Goal: Obtain resource: Download file/media

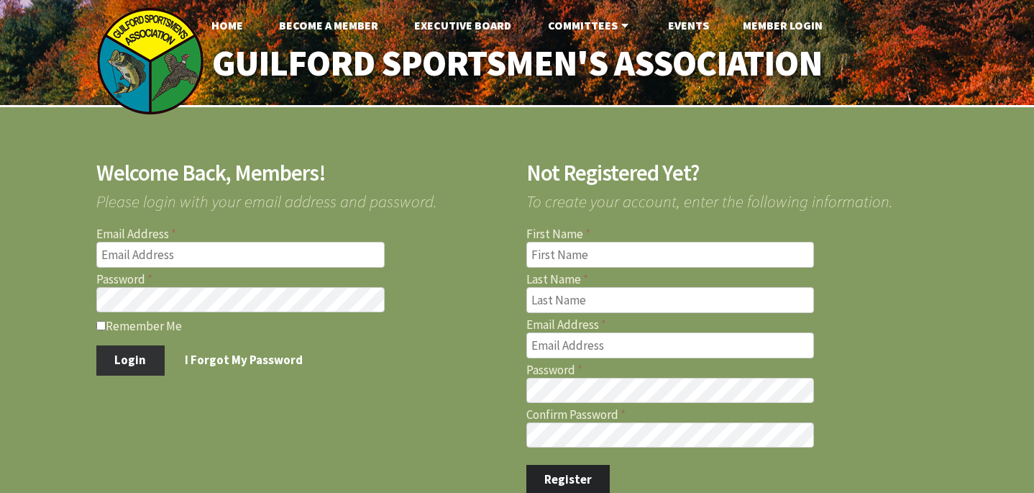
type input "rjp0514@gmail.com"
click at [128, 358] on button "Login" at bounding box center [130, 360] width 68 height 30
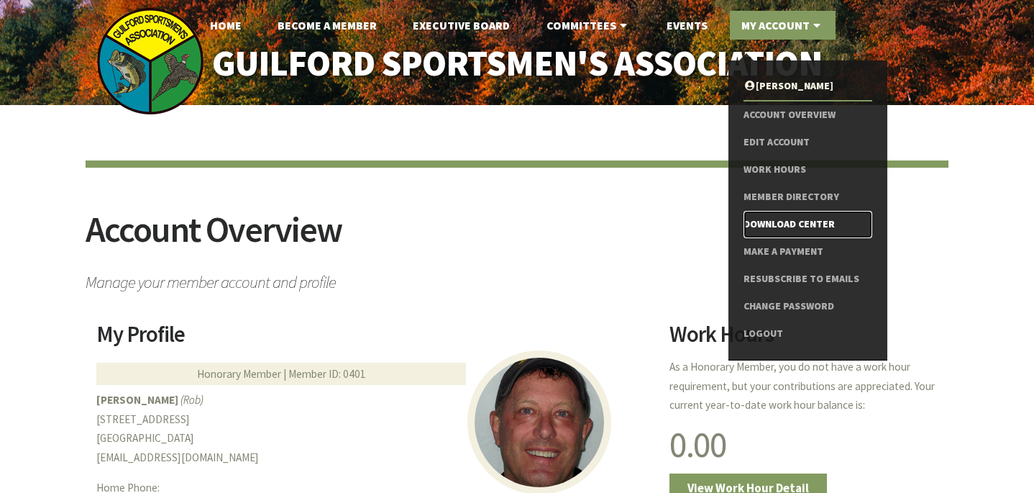
click at [776, 227] on link "Download Center" at bounding box center [808, 224] width 129 height 27
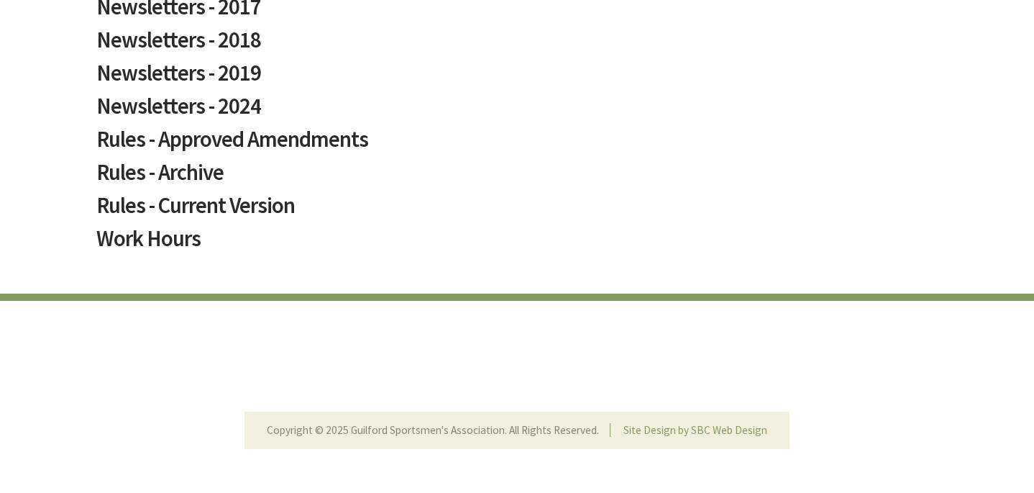
scroll to position [1052, 0]
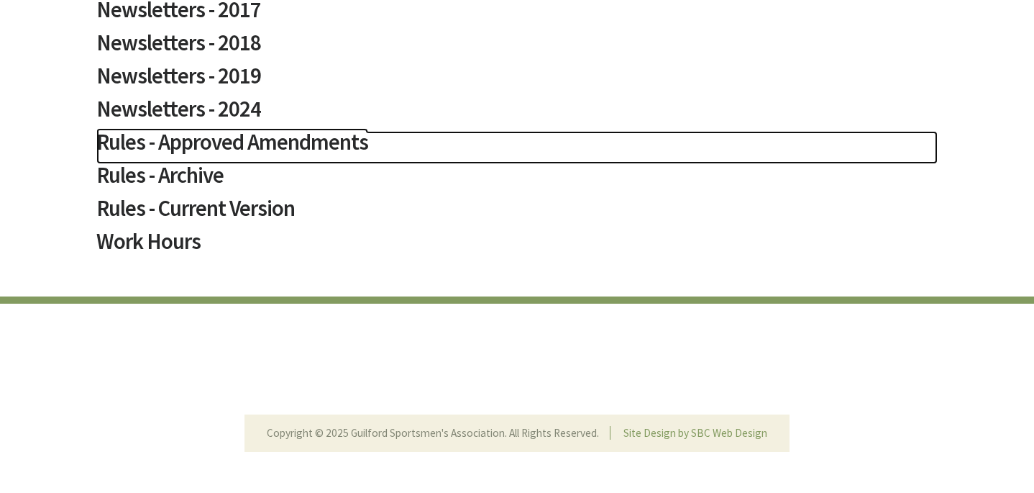
click at [188, 146] on h2 "Rules - Approved Amendments" at bounding box center [516, 147] width 841 height 33
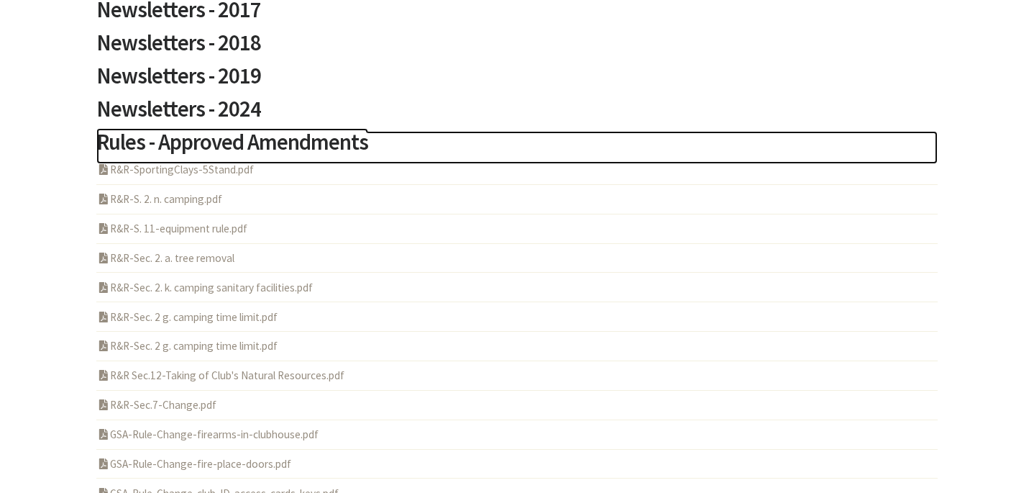
click at [193, 147] on h2 "Rules - Approved Amendments" at bounding box center [516, 147] width 841 height 33
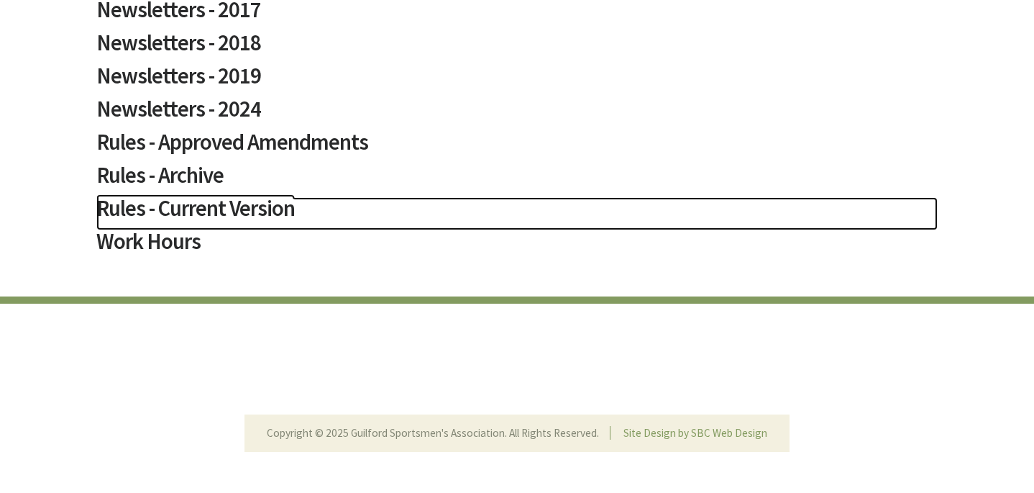
click at [206, 207] on h2 "Rules - Current Version" at bounding box center [516, 213] width 841 height 33
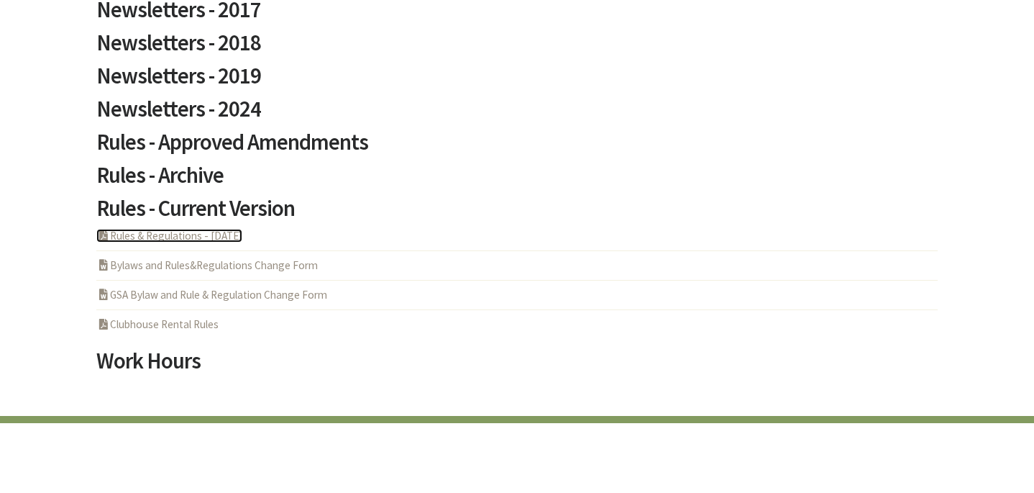
click at [208, 239] on link "PDF Acrobat Document Rules & Regulations - 5-6-2025" at bounding box center [169, 236] width 146 height 14
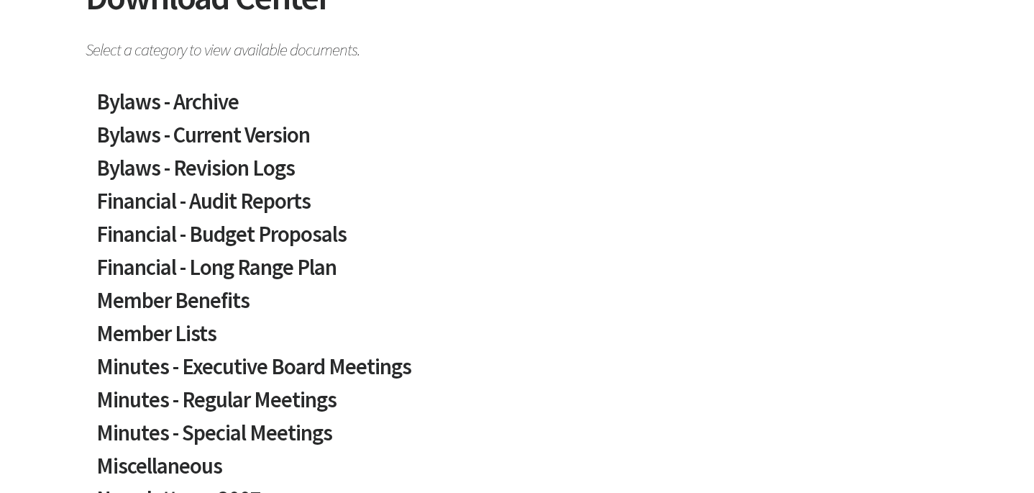
scroll to position [227, 0]
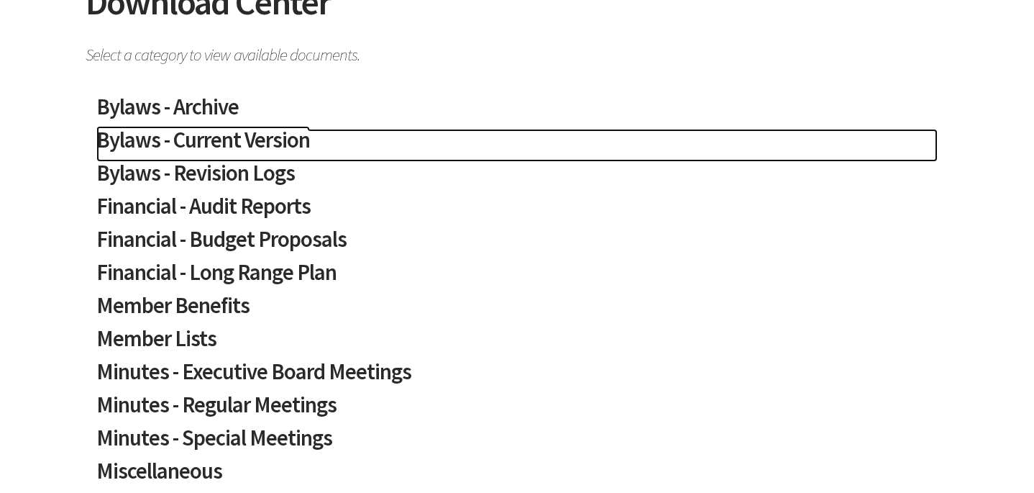
click at [207, 136] on h2 "Bylaws - Current Version" at bounding box center [516, 145] width 841 height 33
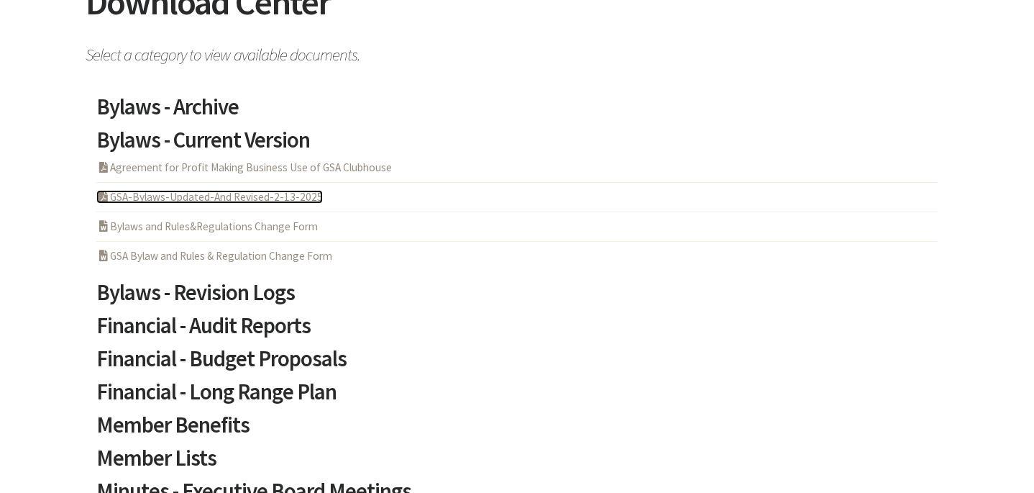
click at [210, 198] on link "PDF Acrobat Document GSA-Bylaws-Updated-And Revised-2-13-2025" at bounding box center [209, 197] width 227 height 14
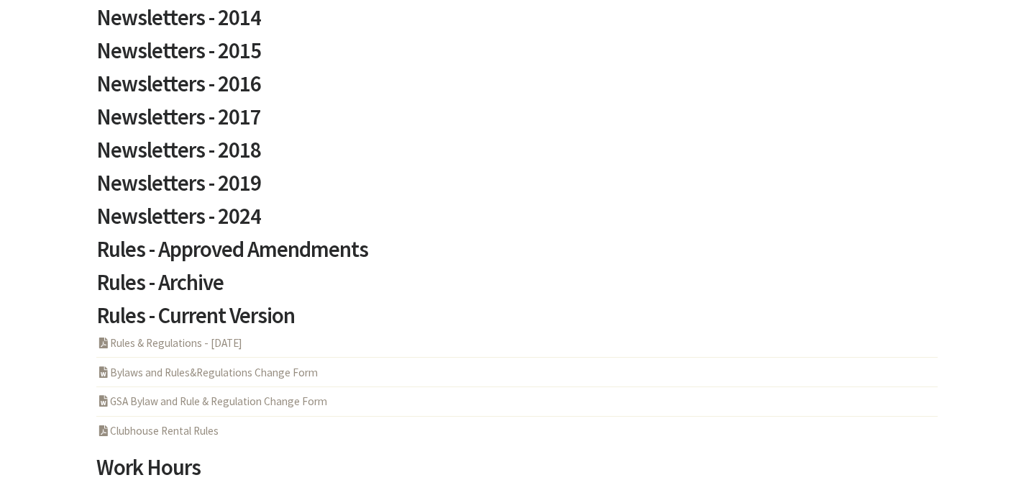
scroll to position [1069, 0]
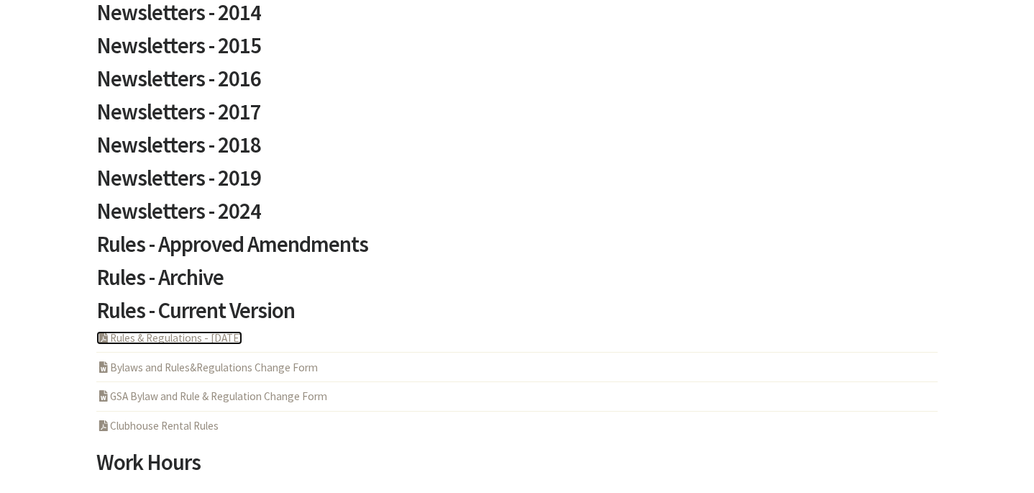
click at [196, 340] on link "PDF Acrobat Document Rules & Regulations - 5-6-2025" at bounding box center [169, 338] width 146 height 14
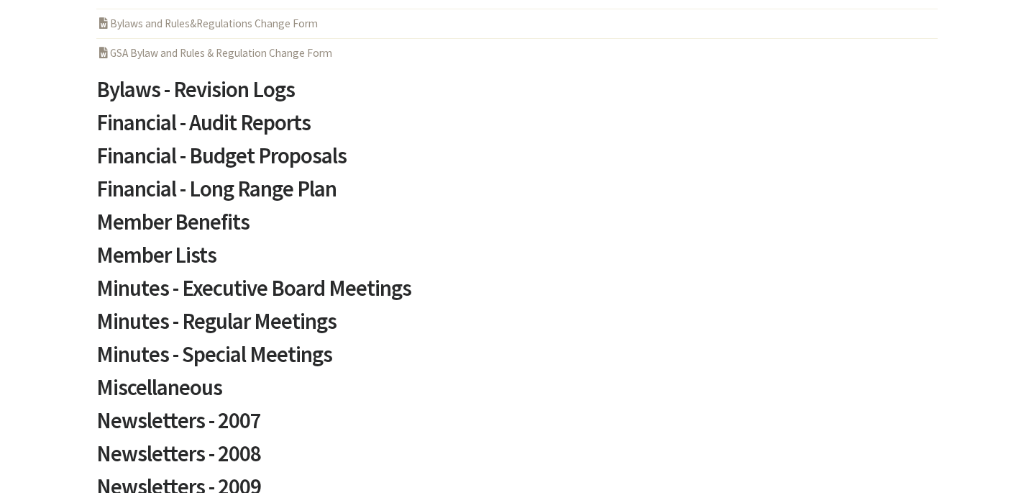
scroll to position [455, 0]
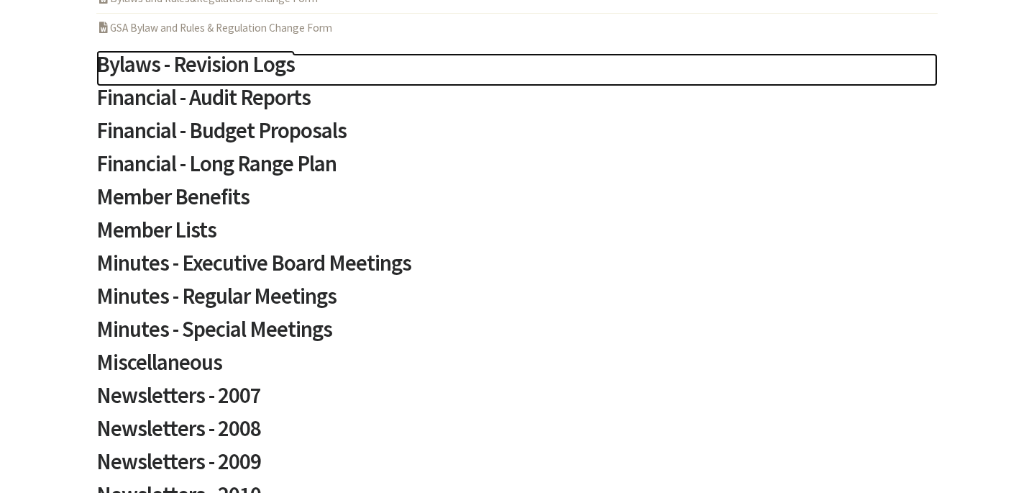
click at [218, 62] on h2 "Bylaws - Revision Logs" at bounding box center [516, 69] width 841 height 33
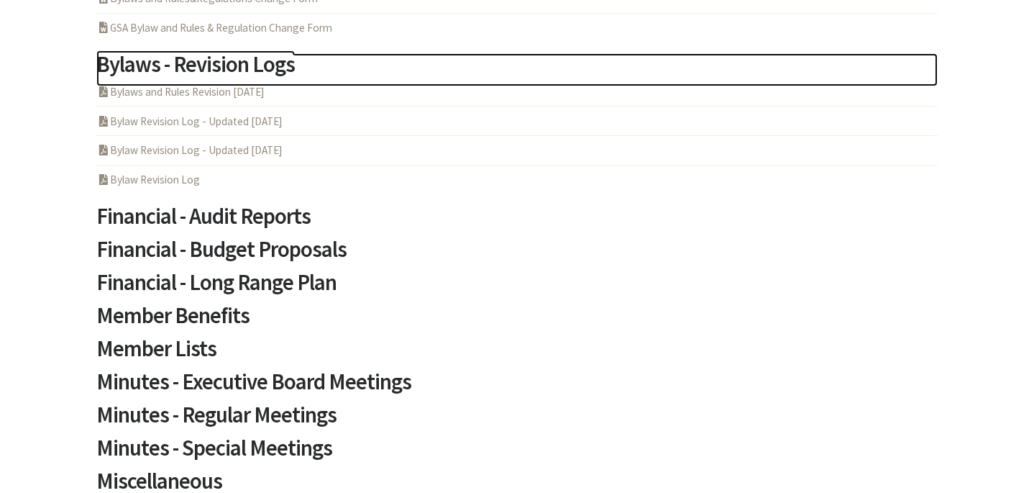
click at [222, 58] on h2 "Bylaws - Revision Logs" at bounding box center [516, 69] width 841 height 33
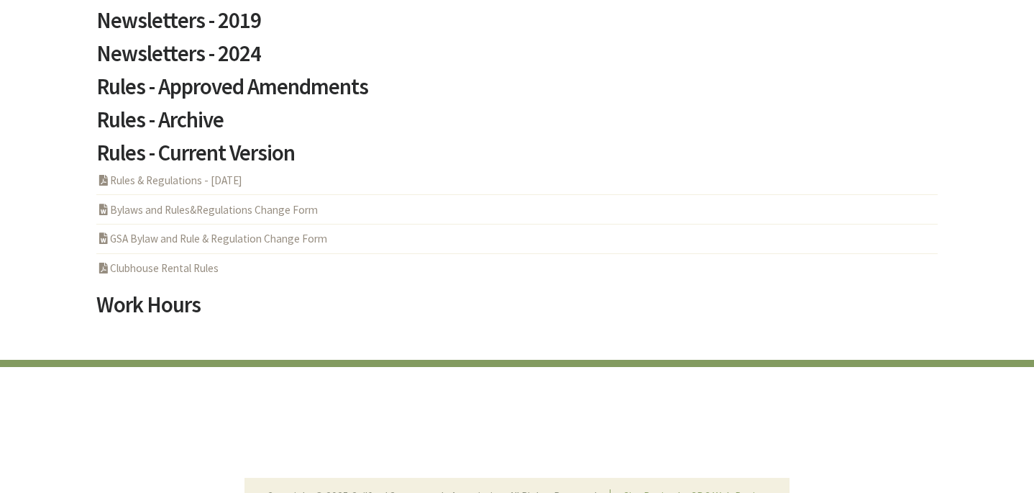
scroll to position [1274, 0]
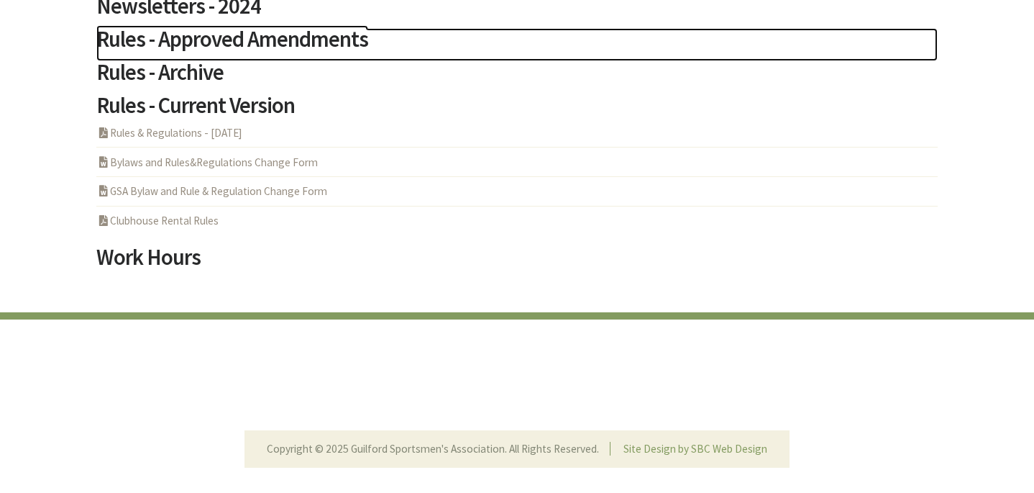
click at [219, 39] on h2 "Rules - Approved Amendments" at bounding box center [516, 44] width 841 height 33
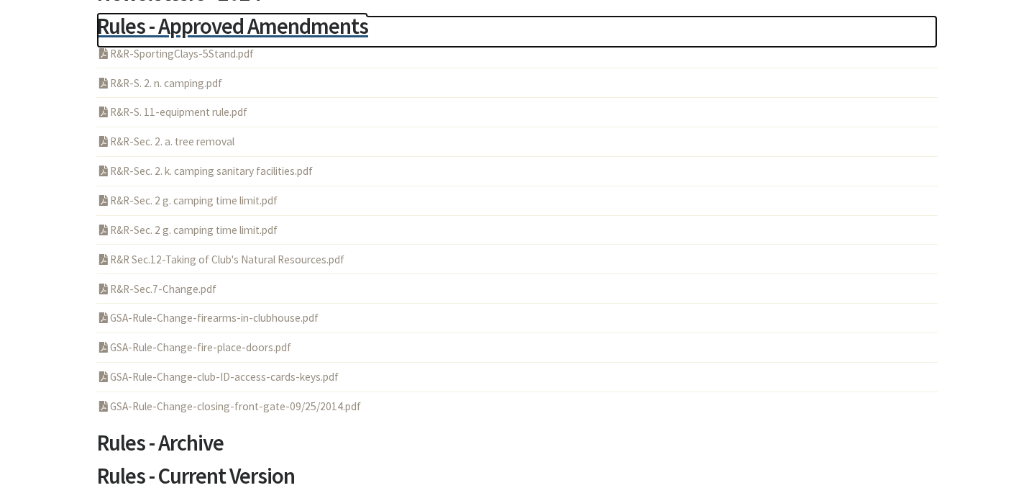
scroll to position [1290, 0]
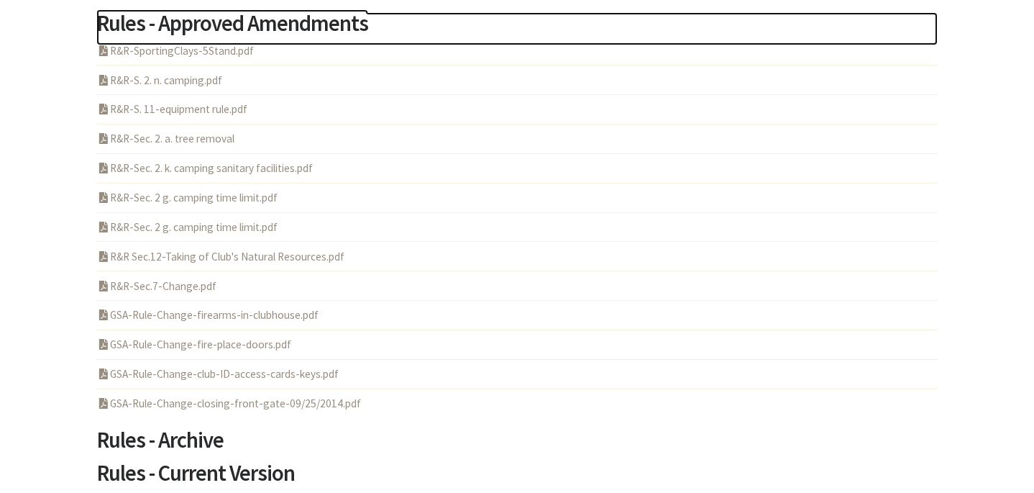
click at [220, 28] on h2 "Rules - Approved Amendments" at bounding box center [516, 28] width 841 height 33
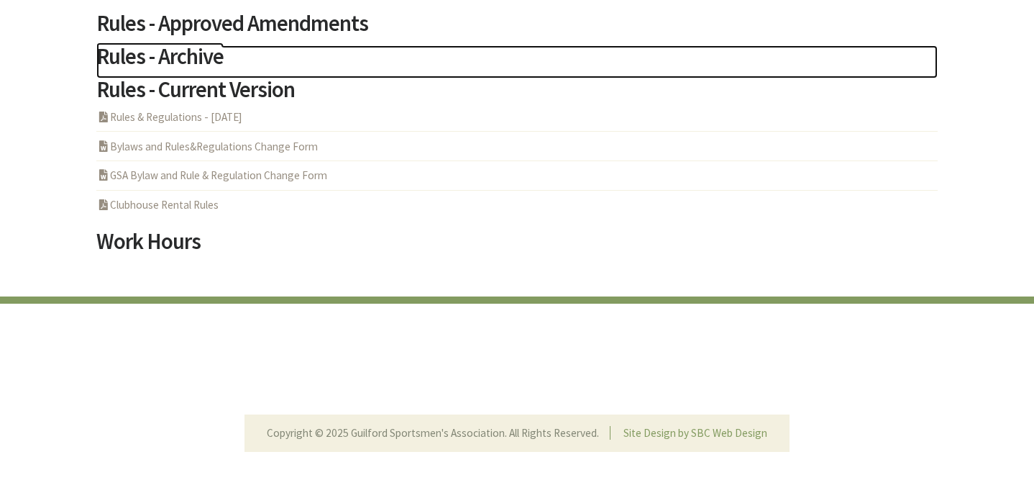
click at [186, 58] on h2 "Rules - Archive" at bounding box center [516, 61] width 841 height 33
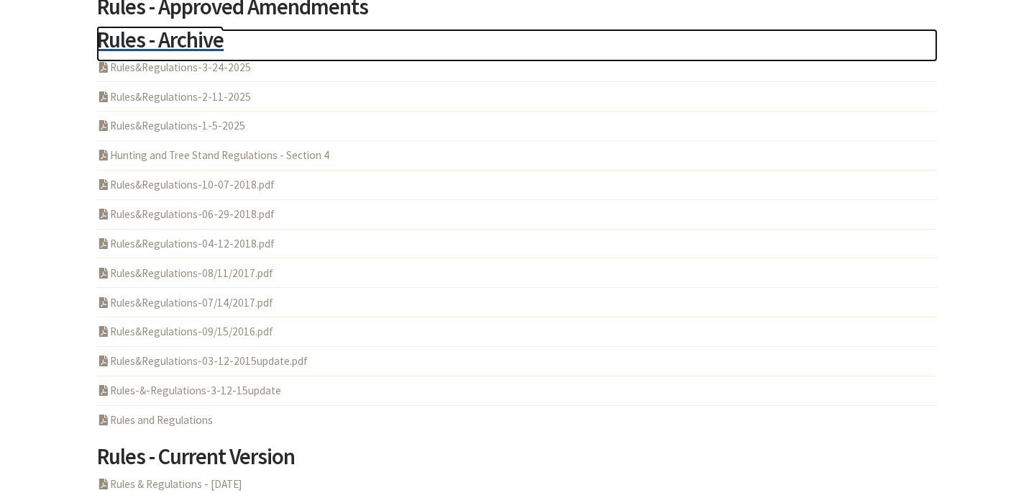
scroll to position [1311, 0]
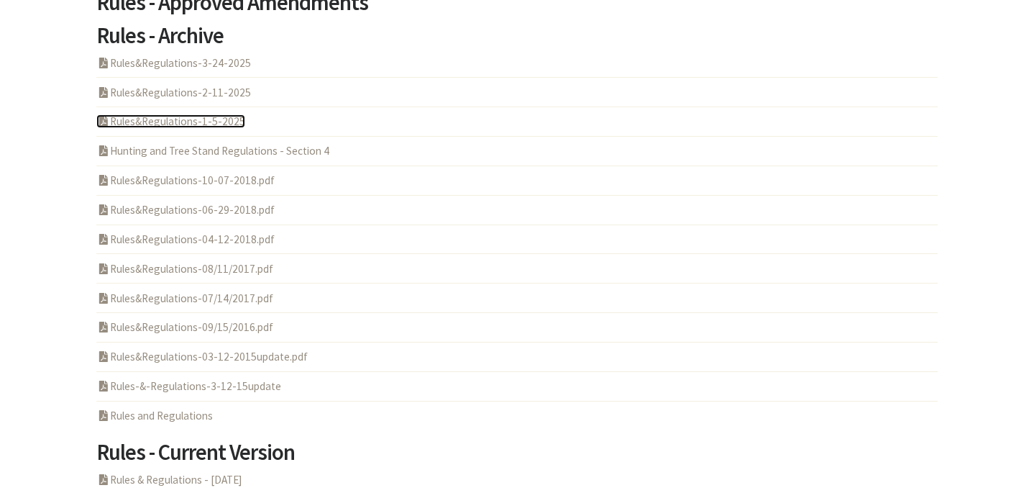
click at [202, 116] on link "PDF Acrobat Document Rules&Regulations-1-5-2025" at bounding box center [170, 121] width 149 height 14
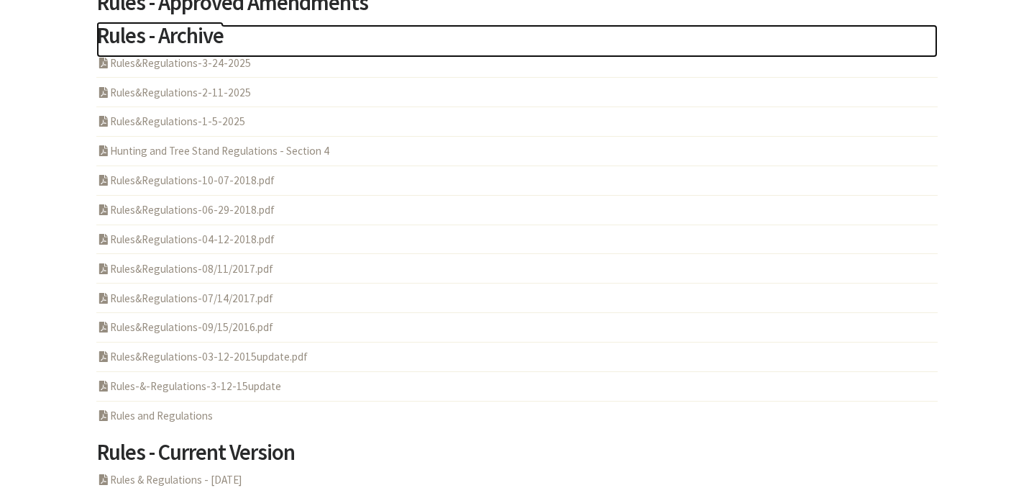
click at [173, 43] on h2 "Rules - Archive" at bounding box center [516, 40] width 841 height 33
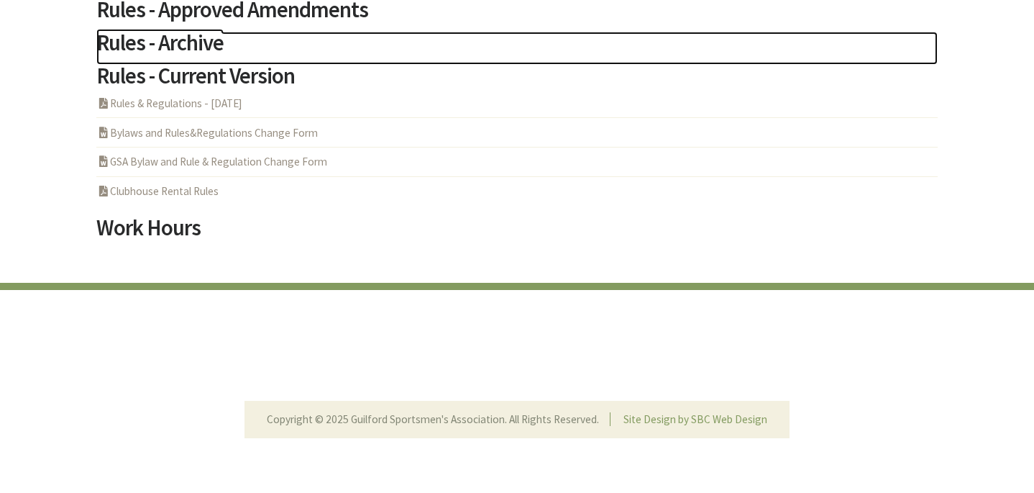
scroll to position [1304, 0]
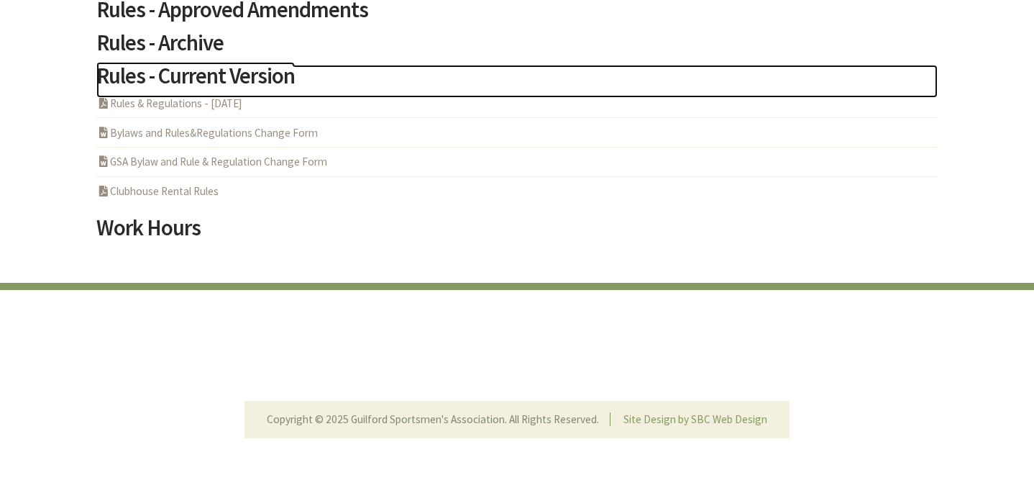
click at [203, 76] on h2 "Rules - Current Version" at bounding box center [516, 81] width 841 height 33
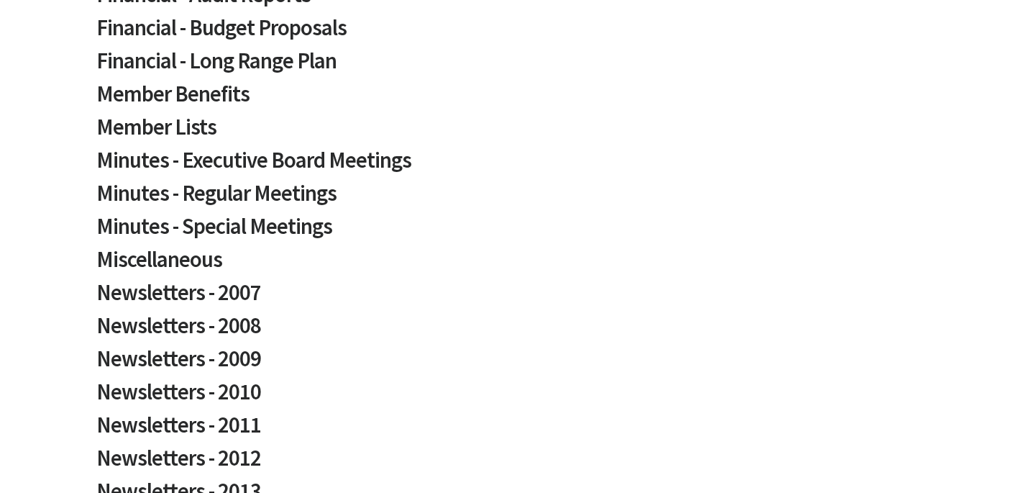
scroll to position [555, 0]
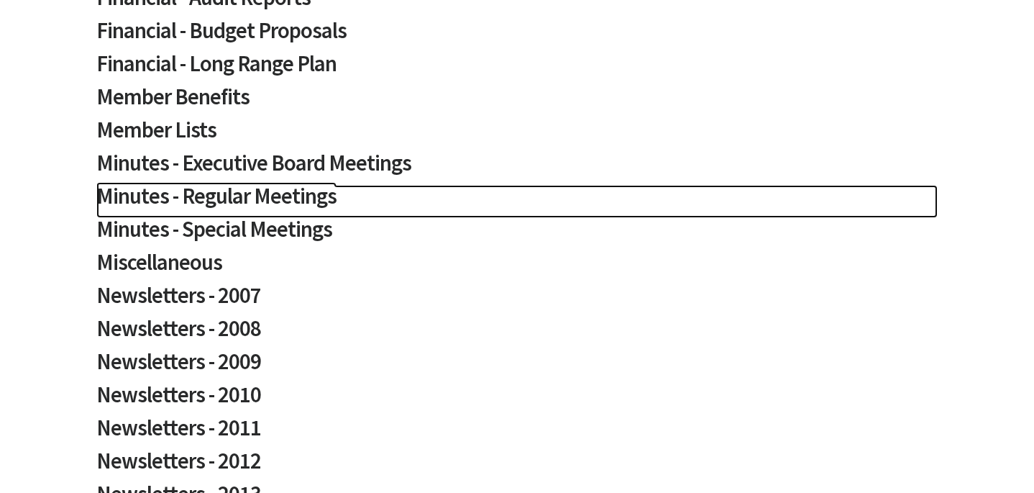
click at [234, 194] on h2 "Minutes - Regular Meetings" at bounding box center [516, 201] width 841 height 33
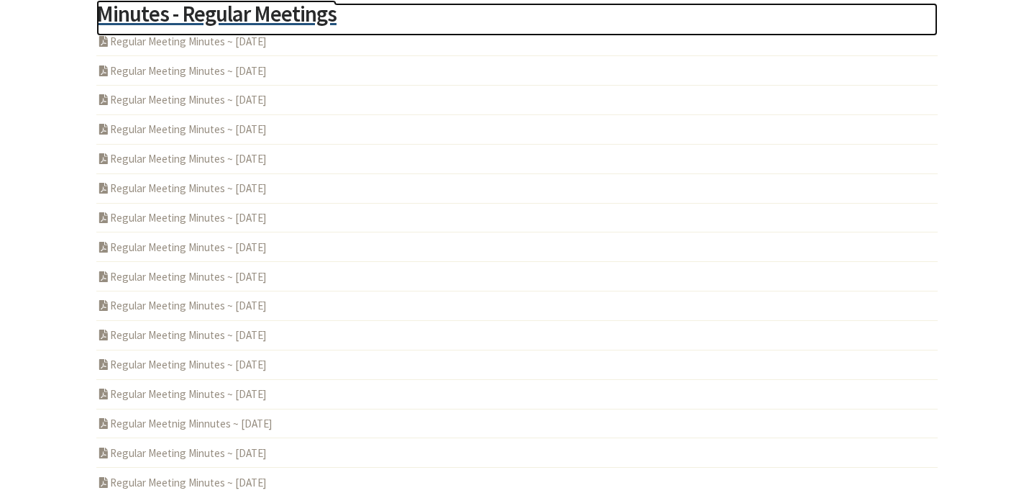
scroll to position [623, 0]
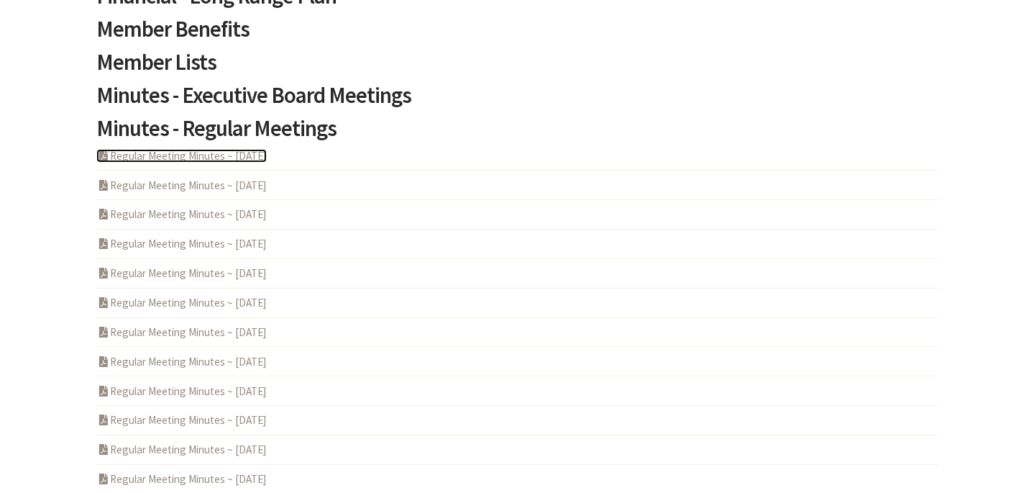
click at [231, 156] on link "PDF Acrobat Document Regular Meeting Minutes ~ 2025-08-14" at bounding box center [181, 156] width 170 height 14
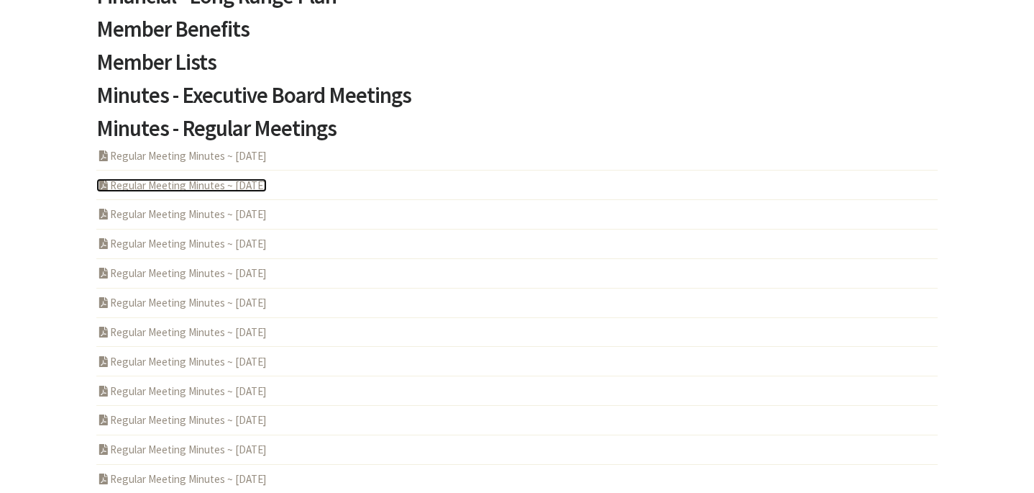
click at [168, 184] on link "PDF Acrobat Document Regular Meeting Minutes ~ 2025-07-10" at bounding box center [181, 185] width 170 height 14
click at [187, 211] on link "PDF Acrobat Document Regular Meeting Minutes ~ 2025-06-12" at bounding box center [181, 214] width 170 height 14
click at [141, 248] on link "PDF Acrobat Document Regular Meeting Minutes ~ 2025-05-08" at bounding box center [181, 244] width 170 height 14
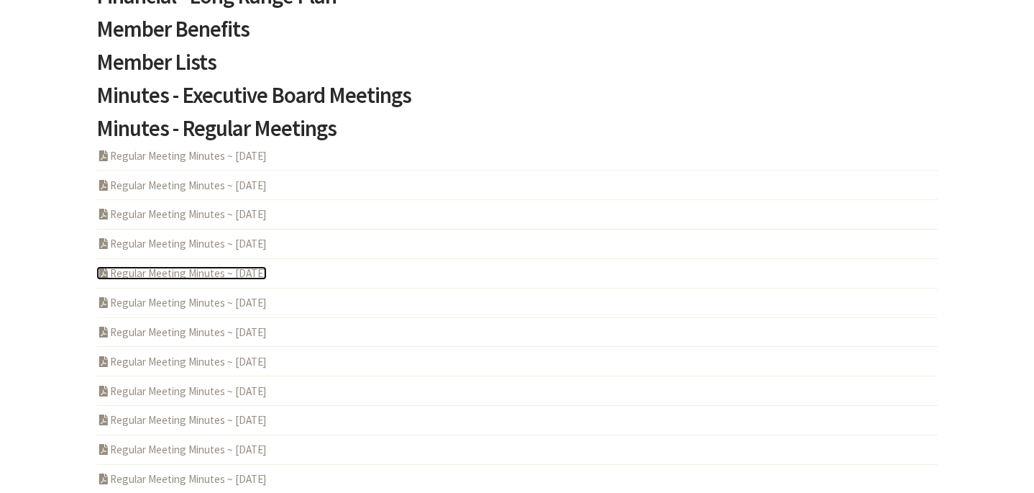
click at [168, 272] on link "PDF Acrobat Document Regular Meeting Minutes ~ 2025-04-10" at bounding box center [181, 273] width 170 height 14
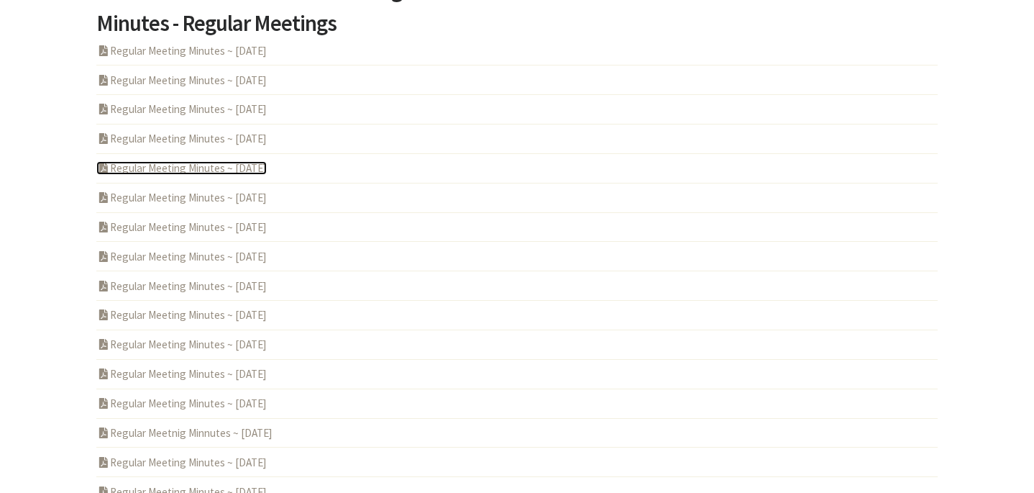
scroll to position [729, 0]
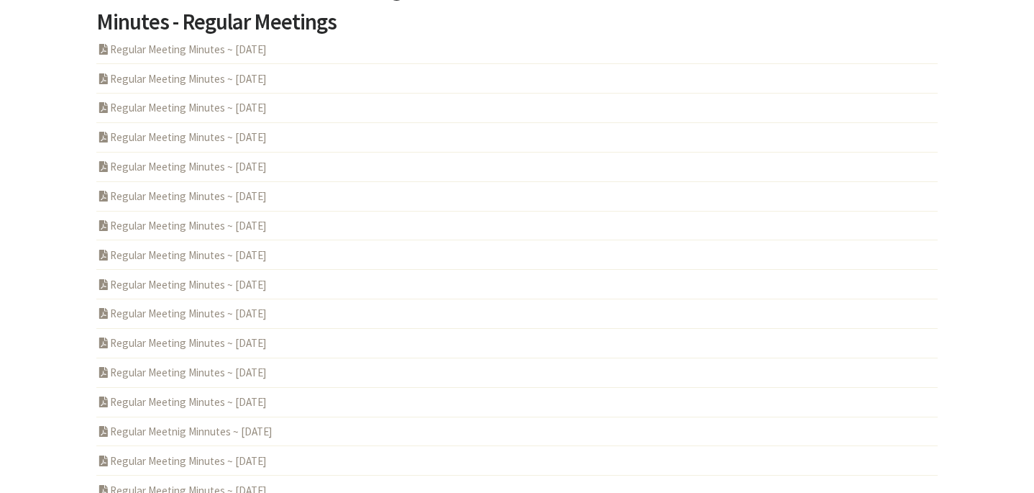
click at [223, 409] on li "PDF Acrobat Document Regular Meeting Minutes ~ 2024-08-08" at bounding box center [516, 401] width 841 height 29
click at [211, 407] on link "PDF Acrobat Document Regular Meeting Minutes ~ 2024-08-08" at bounding box center [181, 402] width 170 height 14
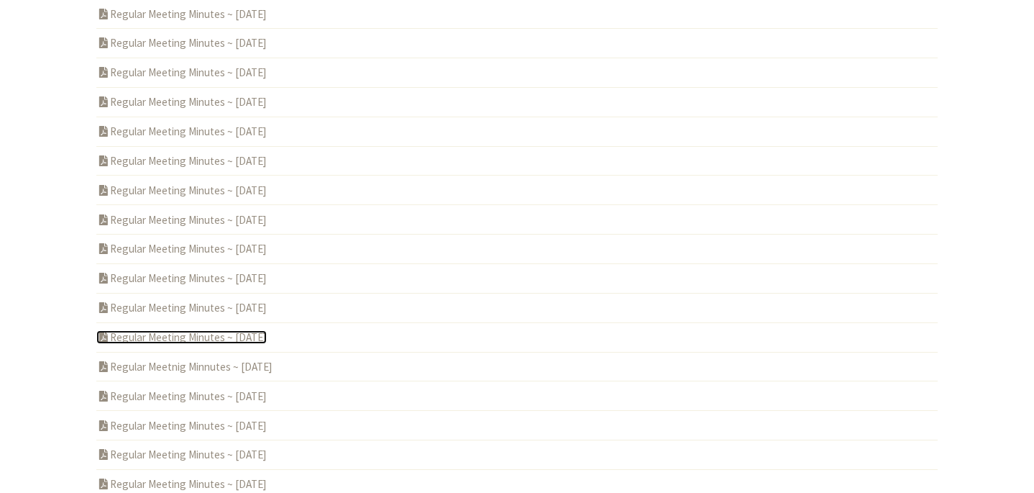
scroll to position [804, 0]
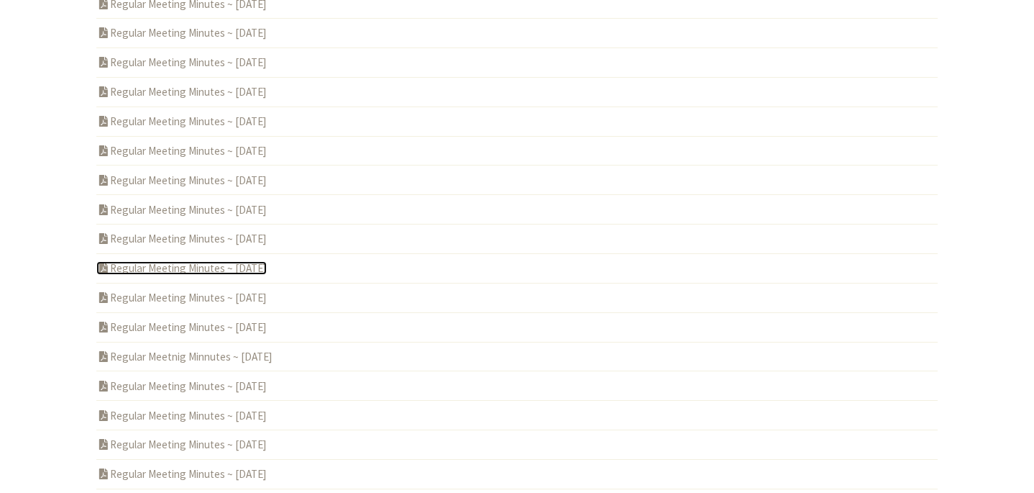
click at [227, 267] on link "PDF Acrobat Document Regular Meeting Minutes ~ 2024-10-10" at bounding box center [181, 268] width 170 height 14
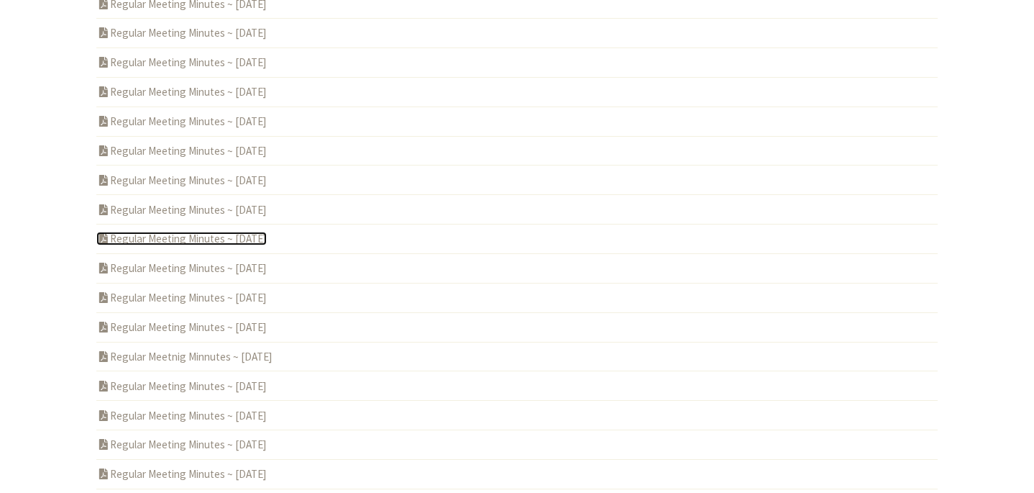
click at [214, 240] on link "PDF Acrobat Document Regular Meeting Minutes ~ 2024-11-14" at bounding box center [181, 239] width 170 height 14
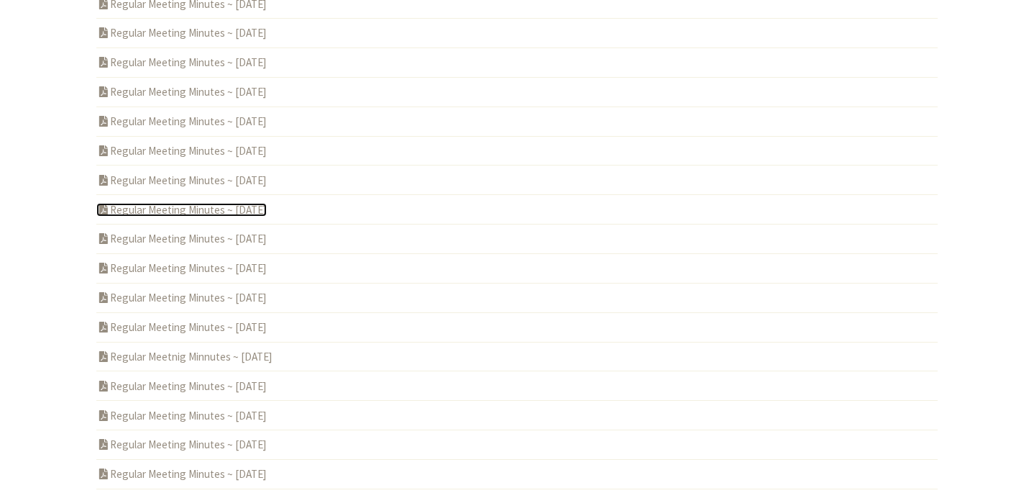
click at [212, 209] on link "PDF Acrobat Document Regular Meeting Minutes ~ 2024-12-12" at bounding box center [181, 210] width 170 height 14
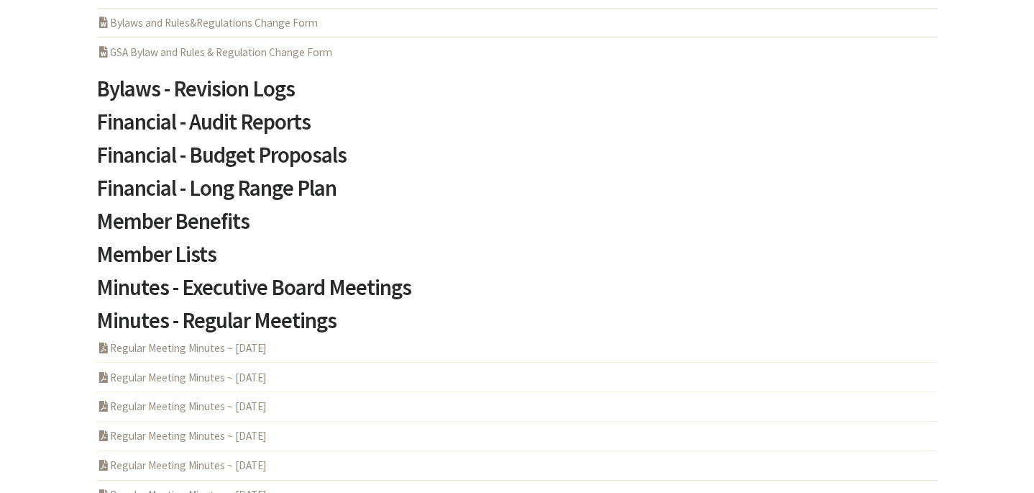
scroll to position [403, 0]
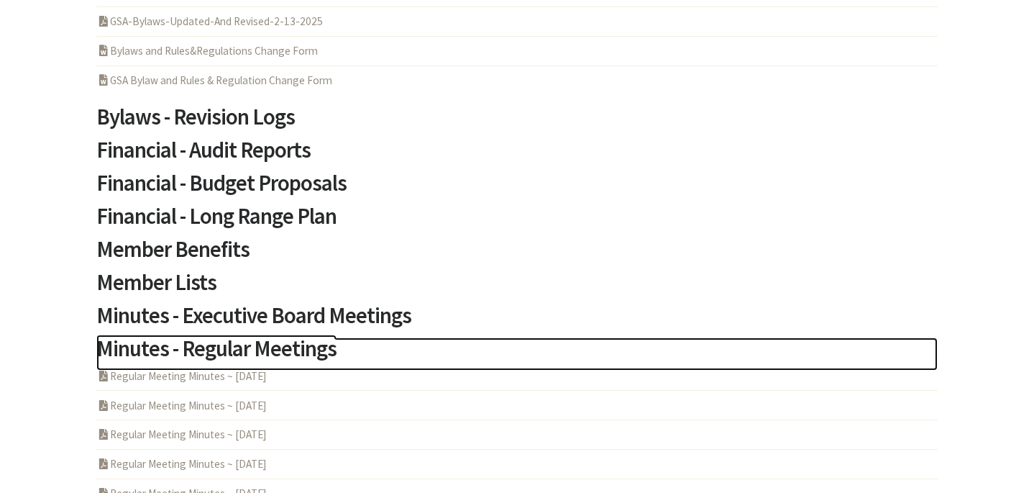
click at [193, 350] on h2 "Minutes - Regular Meetings" at bounding box center [516, 353] width 841 height 33
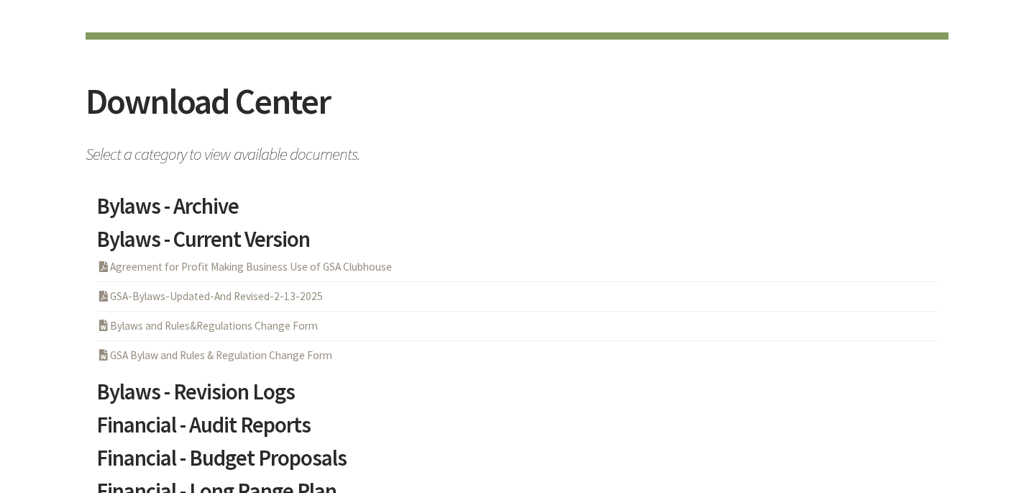
scroll to position [0, 0]
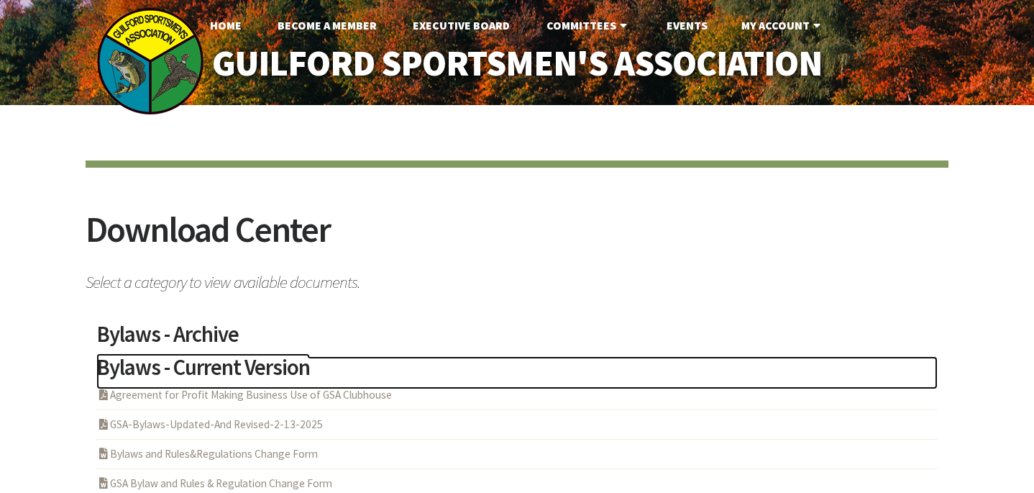
click at [197, 384] on h2 "Bylaws - Current Version" at bounding box center [516, 372] width 841 height 33
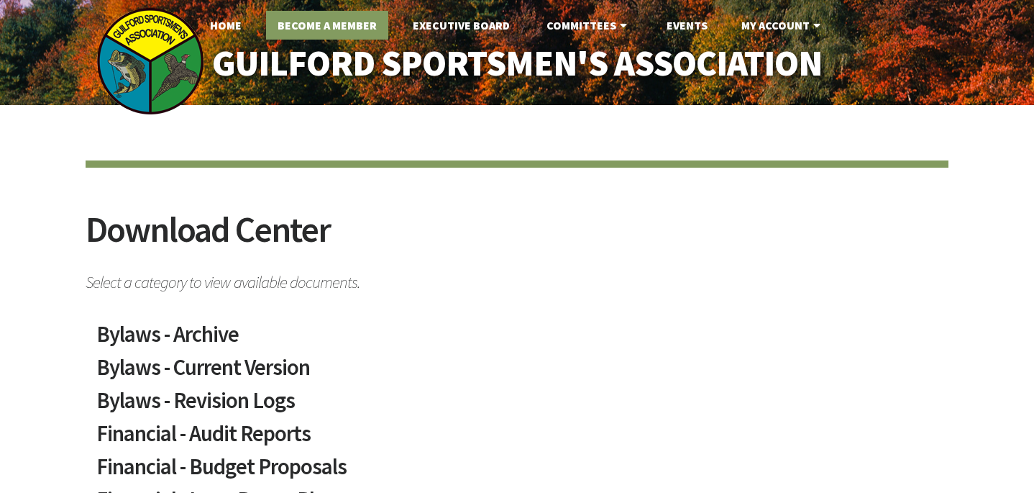
click at [368, 26] on link "Become A Member" at bounding box center [327, 25] width 122 height 29
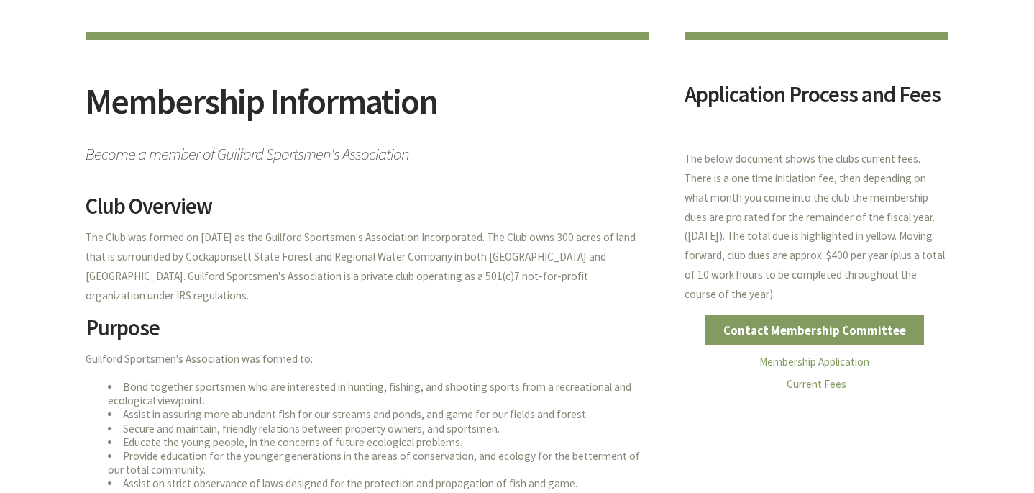
scroll to position [130, 0]
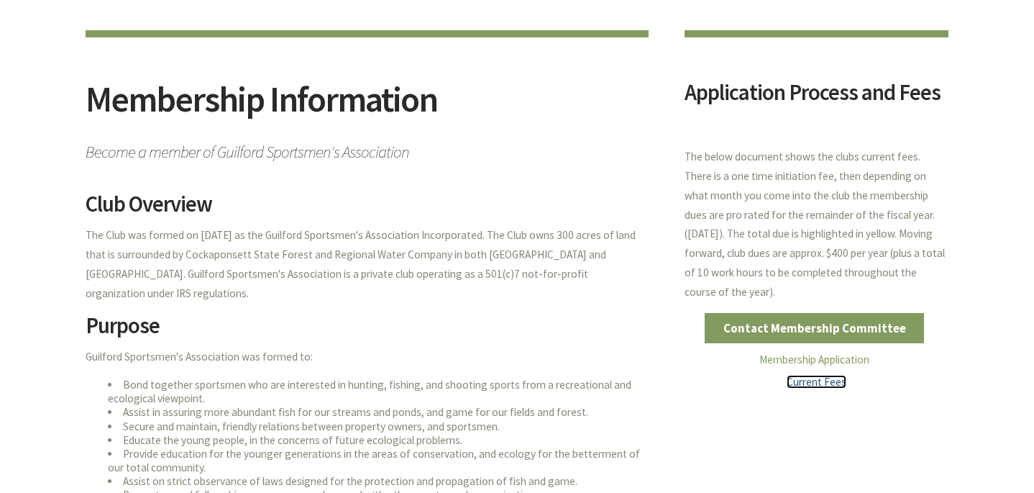
click at [817, 382] on link "Current Fees" at bounding box center [817, 382] width 60 height 14
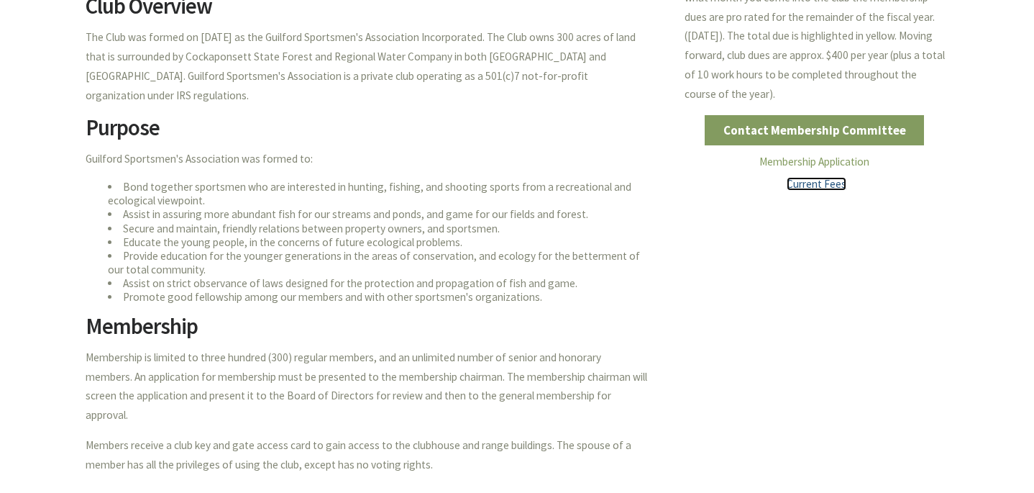
scroll to position [0, 0]
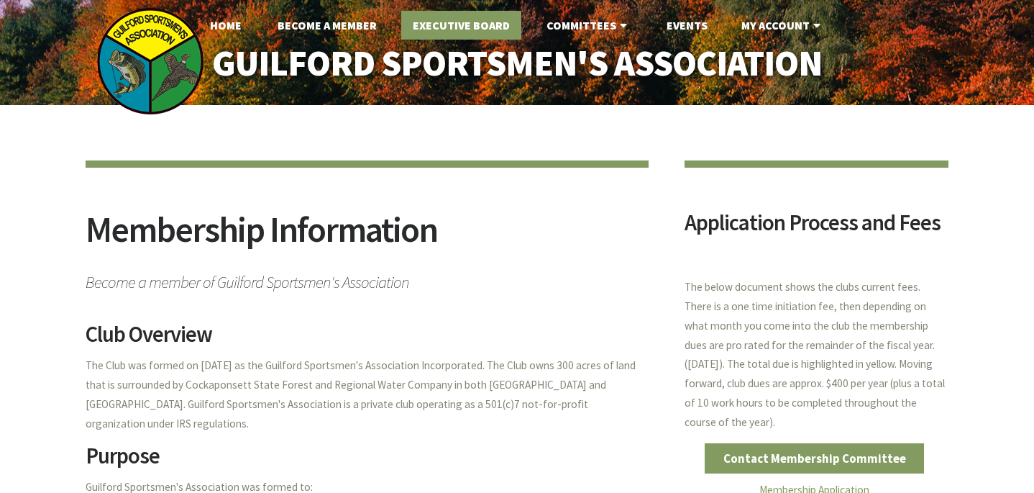
click at [467, 22] on link "Executive Board" at bounding box center [461, 25] width 120 height 29
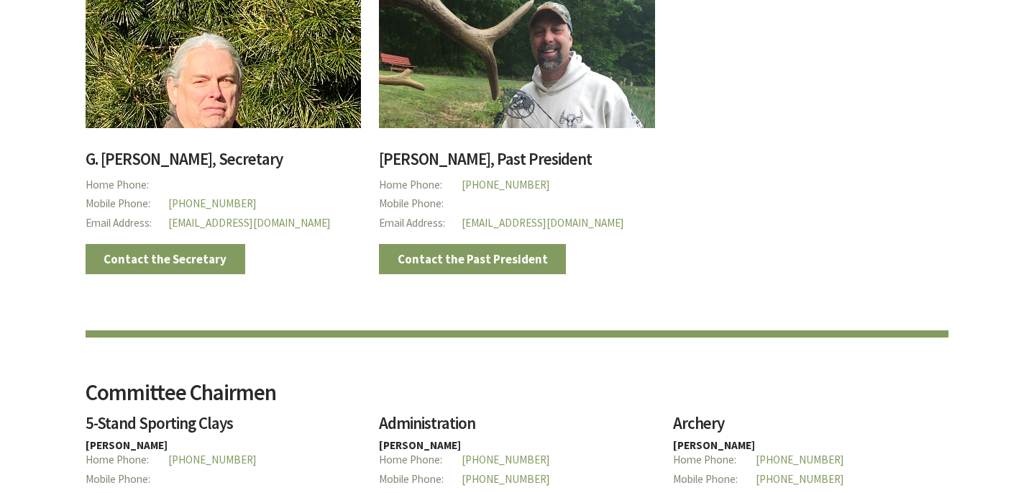
scroll to position [679, 0]
